Goal: Find specific page/section

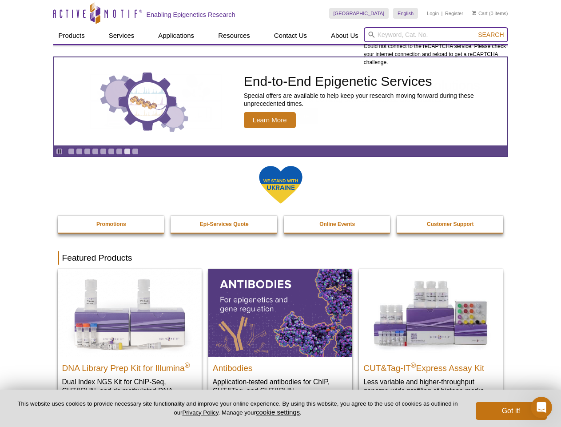
click at [436, 35] on input "search" at bounding box center [436, 34] width 144 height 15
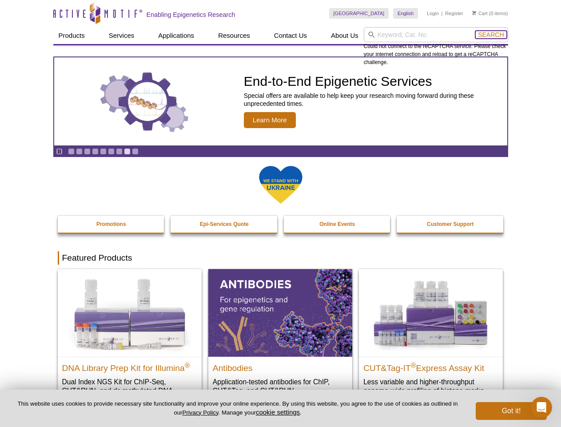
click at [491, 35] on span "Search" at bounding box center [491, 34] width 26 height 7
click at [59, 151] on icon "Pause" at bounding box center [59, 151] width 6 height 6
click at [71, 151] on link "Go to slide 1" at bounding box center [71, 151] width 7 height 7
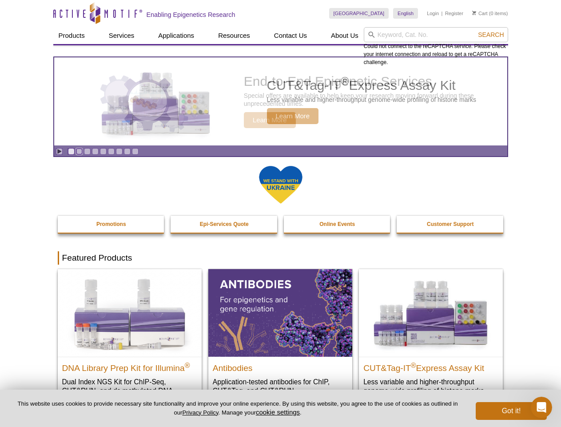
click at [79, 151] on link "Go to slide 2" at bounding box center [79, 151] width 7 height 7
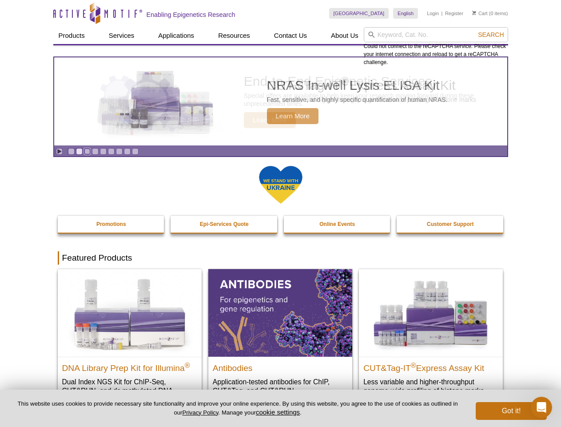
click at [87, 151] on link "Go to slide 3" at bounding box center [87, 151] width 7 height 7
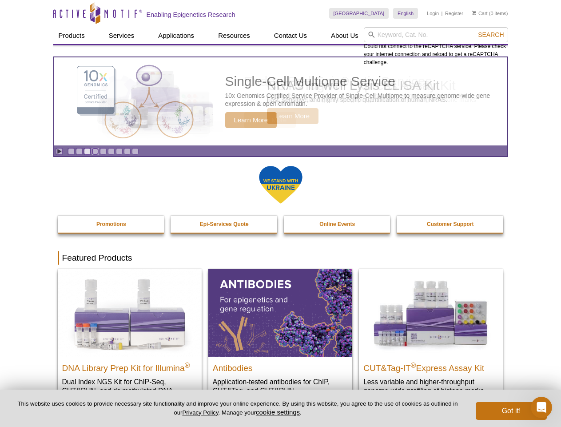
click at [95, 151] on link "Go to slide 4" at bounding box center [95, 151] width 7 height 7
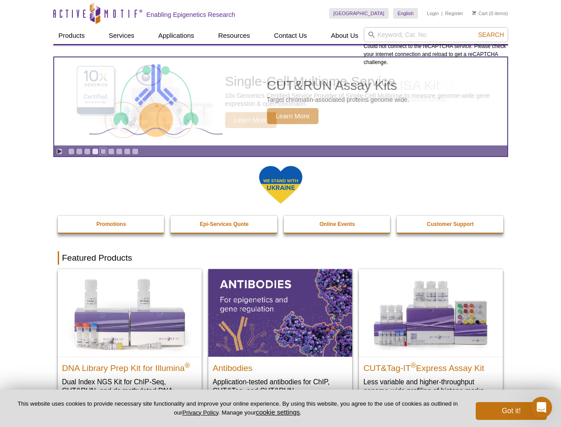
click at [103, 151] on link "Go to slide 5" at bounding box center [103, 151] width 7 height 7
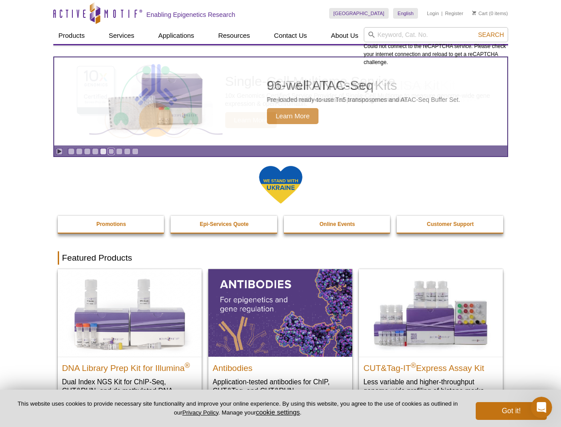
click at [111, 151] on link "Go to slide 6" at bounding box center [111, 151] width 7 height 7
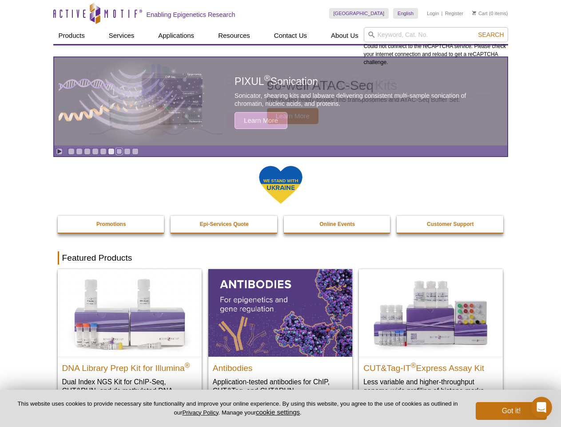
click at [119, 151] on link "Go to slide 7" at bounding box center [119, 151] width 7 height 7
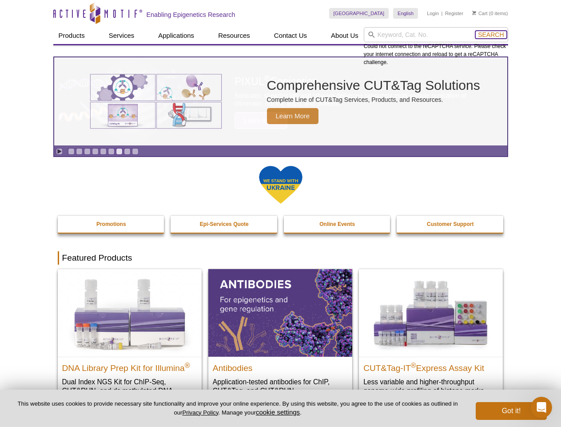
click at [491, 35] on span "Search" at bounding box center [491, 34] width 26 height 7
